Goal: Information Seeking & Learning: Find specific fact

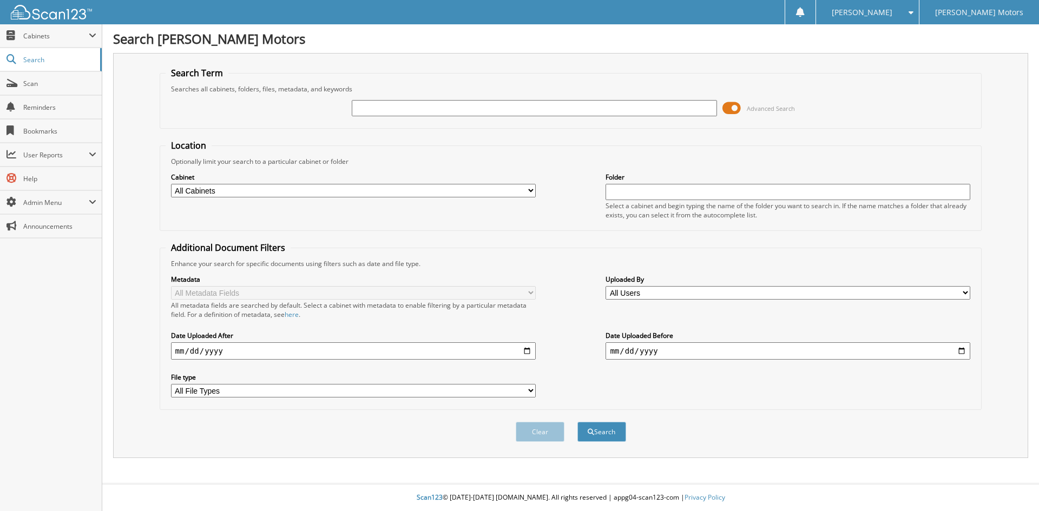
click at [638, 110] on input "text" at bounding box center [534, 108] width 365 height 16
type input "HAPPY JOES"
click at [291, 186] on select "All Cabinets ACCOUNTS PAYABLE ACCOUNTS RECEIVABLE ADVERTISING BANK STATEMENTS/C…" at bounding box center [353, 191] width 365 height 14
select select "33621"
click at [171, 184] on select "All Cabinets ACCOUNTS PAYABLE ACCOUNTS RECEIVABLE ADVERTISING BANK STATEMENTS/C…" at bounding box center [353, 191] width 365 height 14
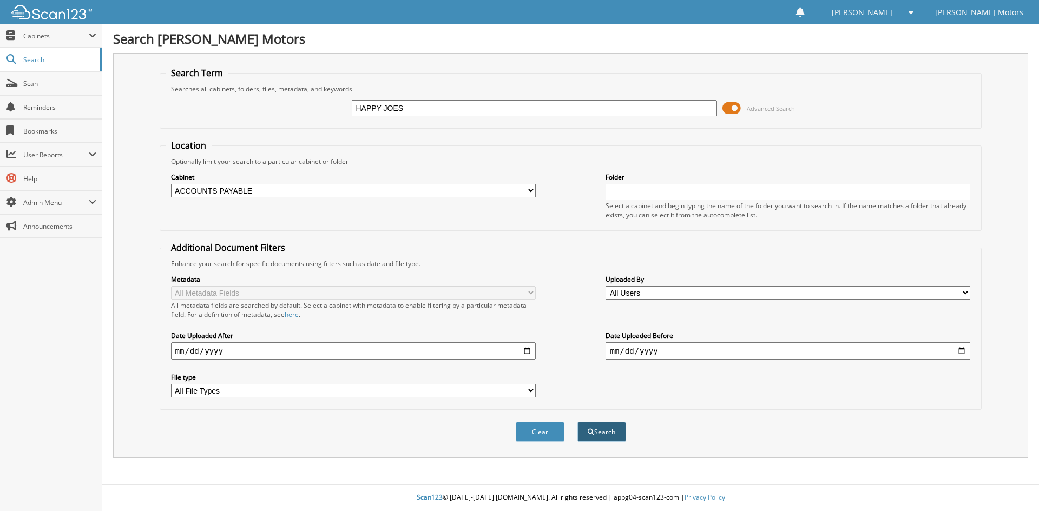
click at [610, 439] on button "Search" at bounding box center [601, 432] width 49 height 20
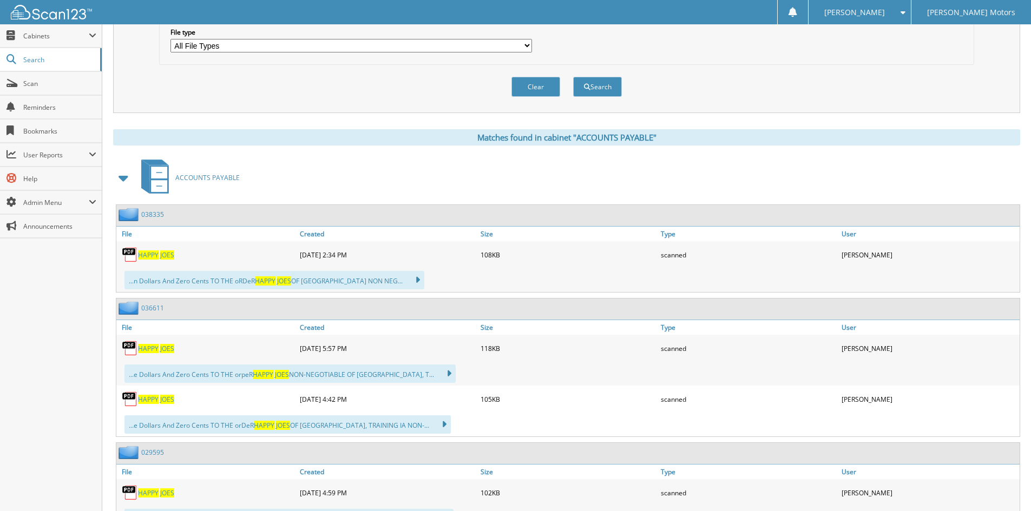
scroll to position [379, 0]
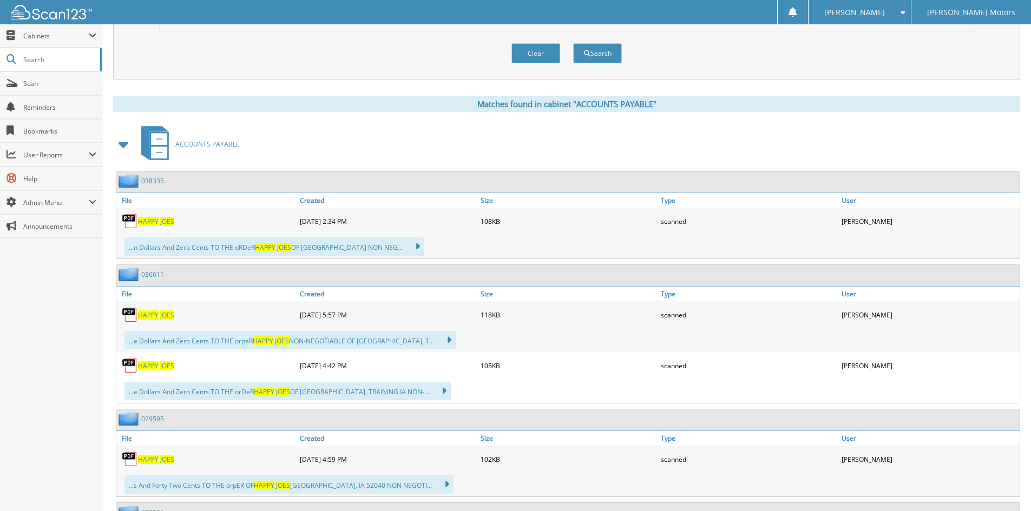
click at [158, 223] on span "HAPPY" at bounding box center [148, 221] width 21 height 9
click at [57, 29] on span "Cabinets" at bounding box center [51, 35] width 102 height 23
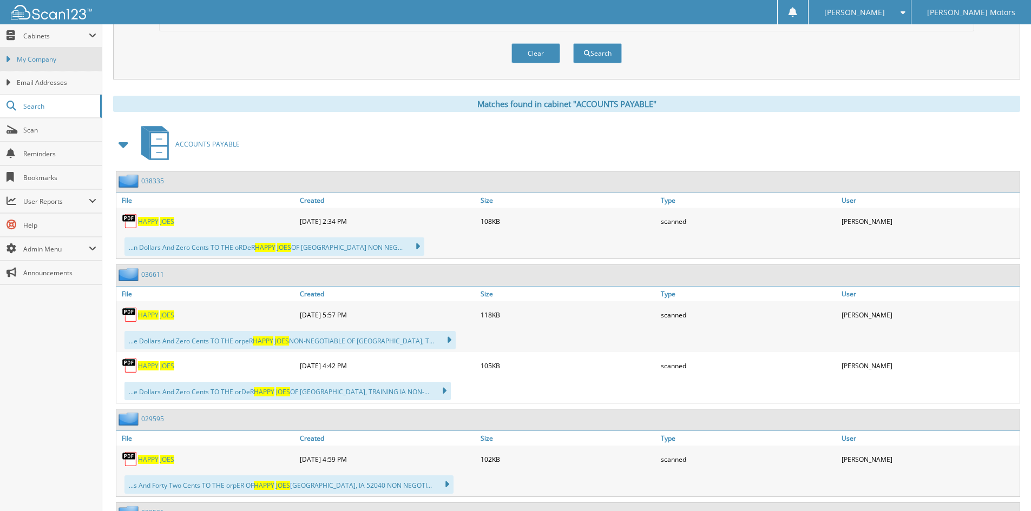
click at [56, 70] on link "My Company" at bounding box center [51, 59] width 102 height 23
